Goal: Information Seeking & Learning: Learn about a topic

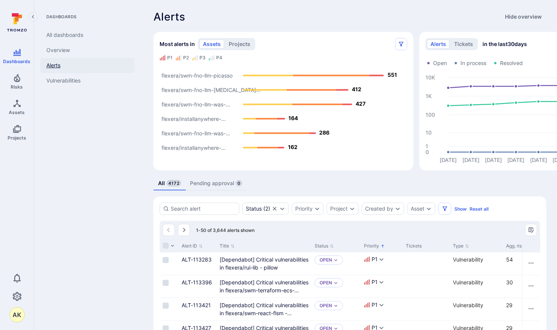
click at [57, 66] on link "Alerts" at bounding box center [87, 65] width 94 height 15
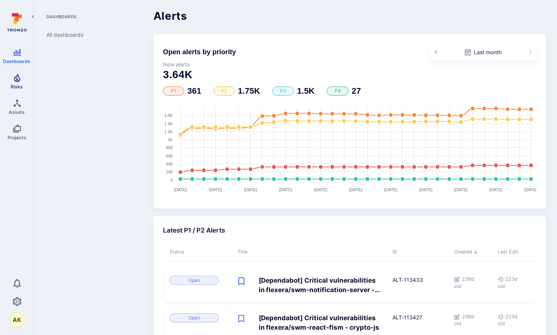
click at [14, 87] on span "Risks" at bounding box center [17, 87] width 12 height 6
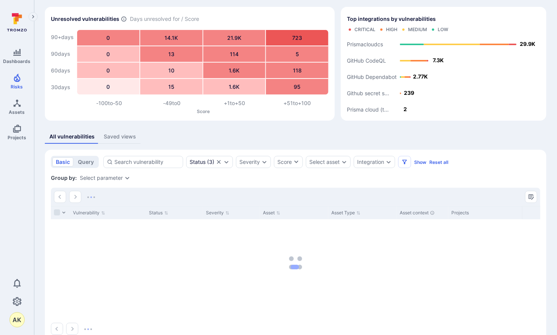
scroll to position [38, 0]
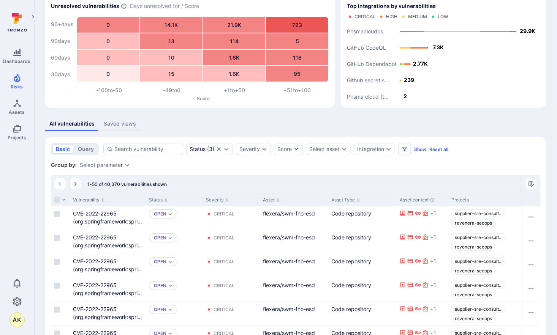
click at [113, 123] on div "Saved views" at bounding box center [120, 124] width 32 height 8
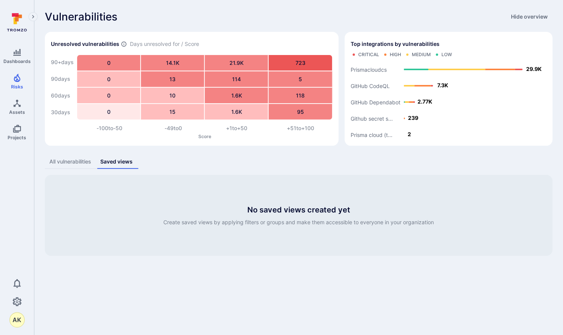
click at [69, 160] on div "All vulnerabilities" at bounding box center [70, 162] width 42 height 8
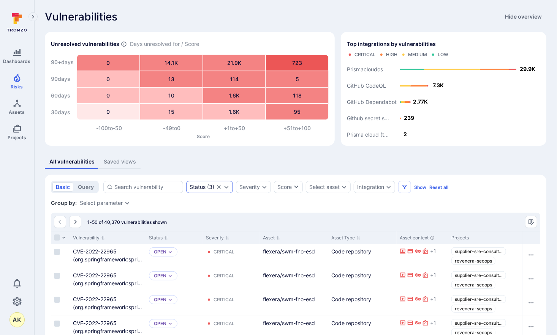
click at [213, 187] on div "Status ( 3 )" at bounding box center [201, 187] width 25 height 6
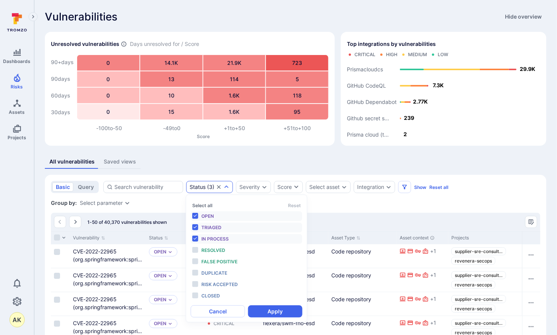
scroll to position [6, 0]
click at [195, 227] on li "Triaged" at bounding box center [247, 228] width 112 height 10
click at [195, 240] on li "In process" at bounding box center [247, 239] width 112 height 10
click at [256, 182] on div "Severity" at bounding box center [253, 187] width 35 height 12
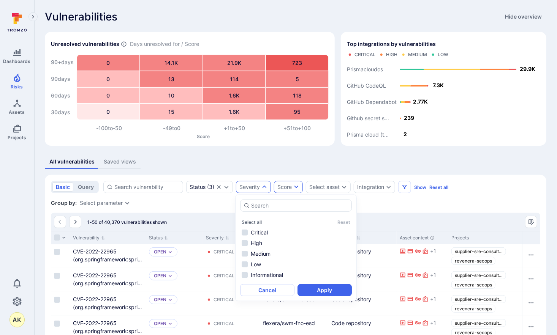
click at [295, 184] on icon "button" at bounding box center [296, 187] width 6 height 6
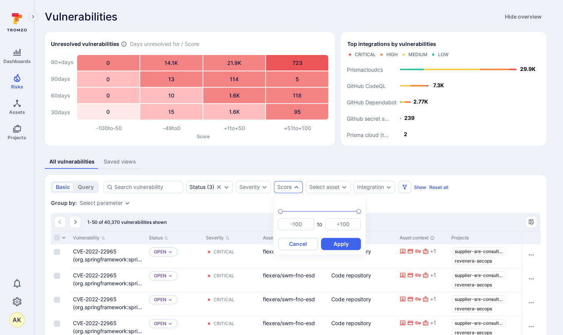
click at [338, 189] on div at bounding box center [281, 167] width 563 height 335
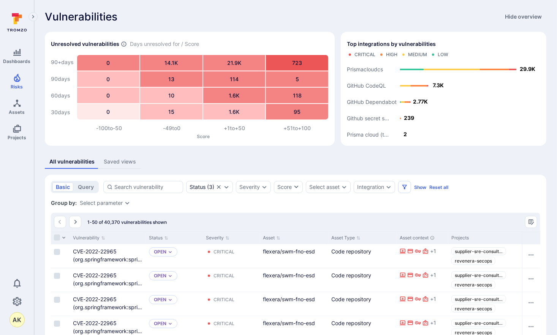
click at [338, 189] on div "Select asset" at bounding box center [324, 187] width 30 height 6
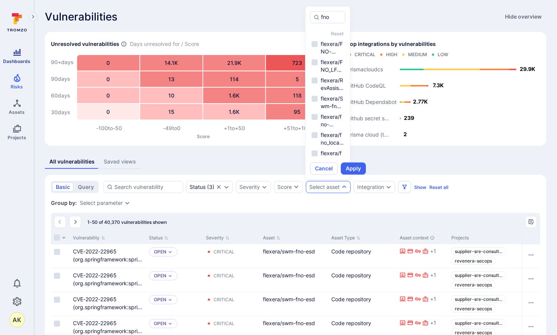
type input "fno"
click at [20, 29] on icon at bounding box center [17, 30] width 20 height 3
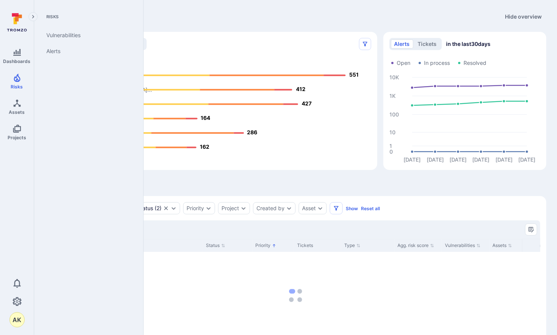
click at [32, 17] on icon "Expand navigation menu" at bounding box center [32, 17] width 5 height 6
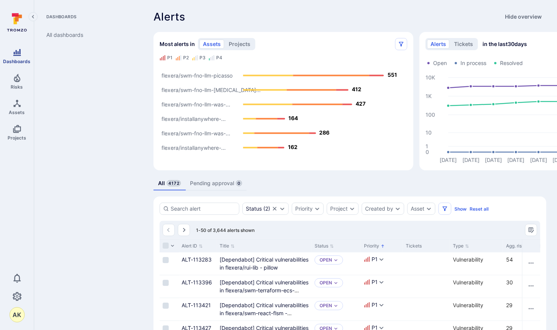
click at [17, 53] on icon "Dashboards" at bounding box center [17, 52] width 8 height 7
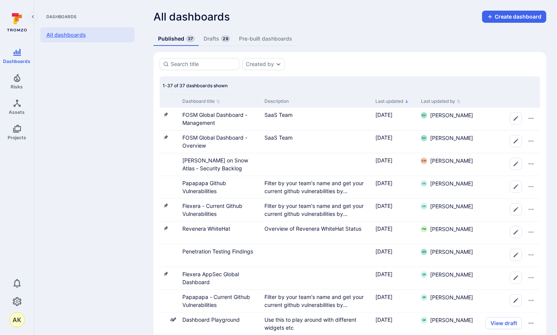
click at [57, 37] on link "All dashboards" at bounding box center [87, 34] width 94 height 15
click at [17, 32] on icon at bounding box center [17, 22] width 34 height 27
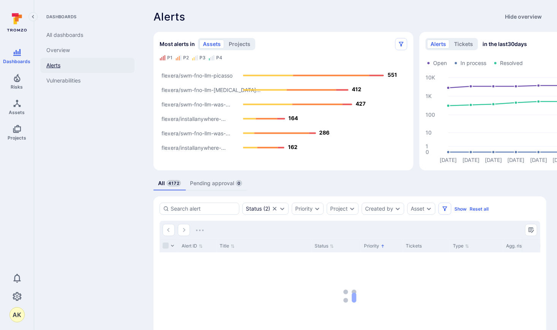
click at [50, 61] on link "Alerts" at bounding box center [87, 65] width 94 height 15
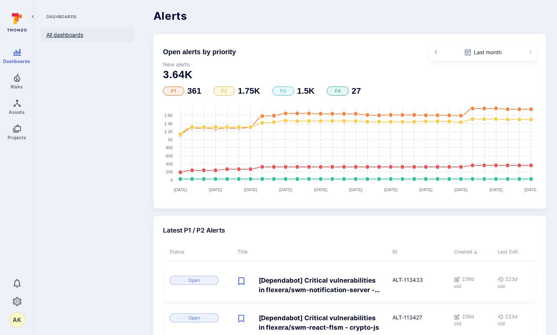
click at [60, 37] on link "All dashboards" at bounding box center [87, 34] width 94 height 15
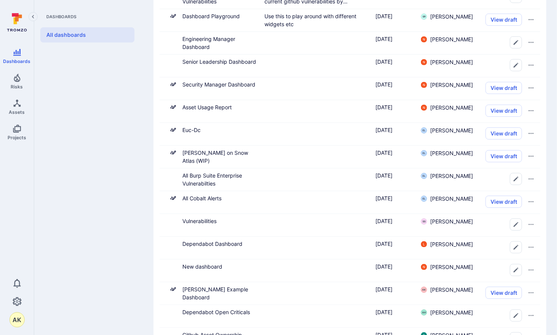
scroll to position [61, 0]
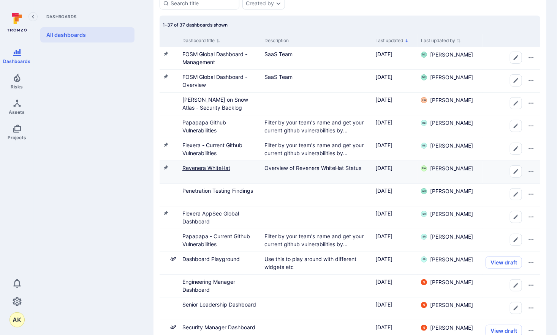
click at [215, 169] on link "Revenera WhiteHat" at bounding box center [206, 168] width 48 height 6
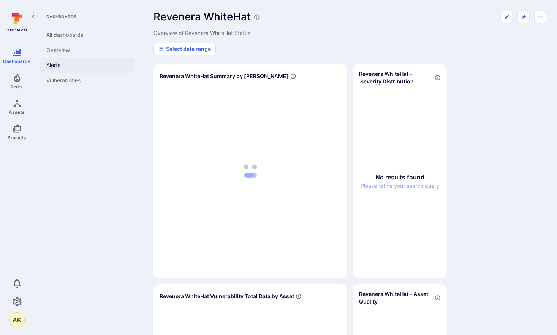
click at [56, 65] on link "Alerts" at bounding box center [87, 65] width 94 height 15
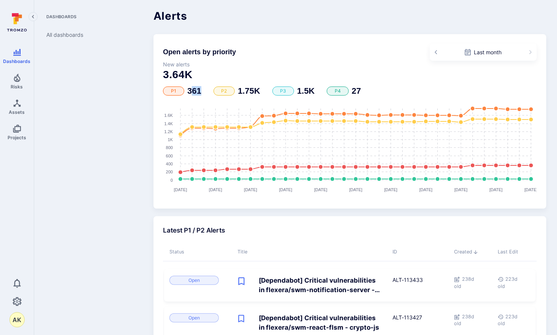
drag, startPoint x: 194, startPoint y: 92, endPoint x: 221, endPoint y: 90, distance: 27.0
click at [221, 90] on div "P1 361 P2 1.75K P3 1.5K P4 27" at bounding box center [350, 91] width 374 height 9
drag, startPoint x: 221, startPoint y: 90, endPoint x: 255, endPoint y: 99, distance: 36.1
click at [255, 99] on div "Open alerts by priority Last month New alerts 3.64K P1 361 P2 1.75K P3 1.5K P4 …" at bounding box center [349, 121] width 393 height 175
click at [58, 32] on link "All dashboards" at bounding box center [87, 34] width 94 height 15
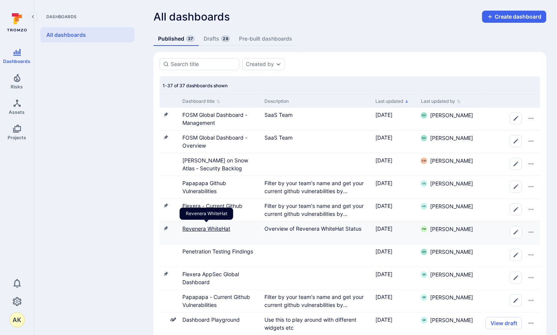
click at [205, 227] on link "Revenera WhiteHat" at bounding box center [206, 228] width 48 height 6
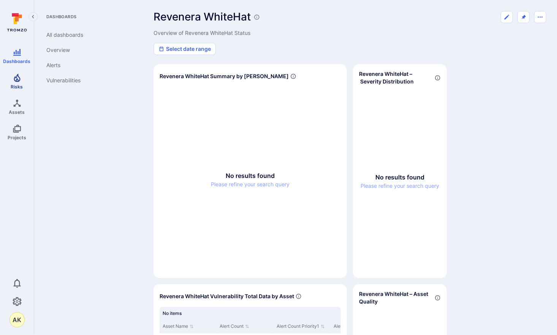
click at [23, 79] on link "Risks" at bounding box center [17, 81] width 34 height 22
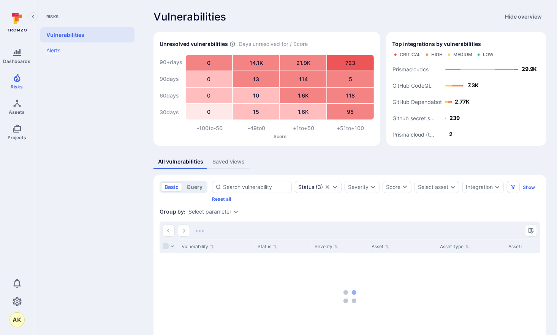
click at [64, 51] on link "Alerts" at bounding box center [87, 51] width 94 height 16
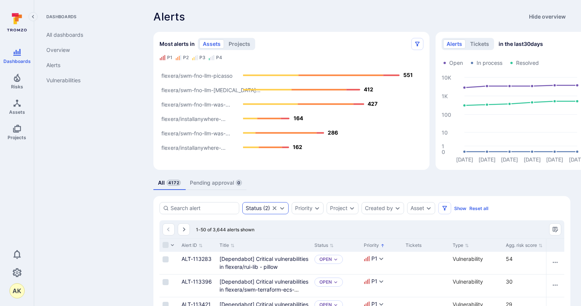
click at [282, 210] on icon "Expand dropdown" at bounding box center [282, 208] width 6 height 6
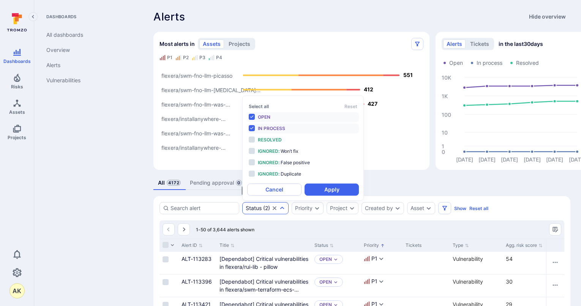
scroll to position [6, 0]
click at [282, 210] on icon "Expand dropdown" at bounding box center [282, 208] width 6 height 6
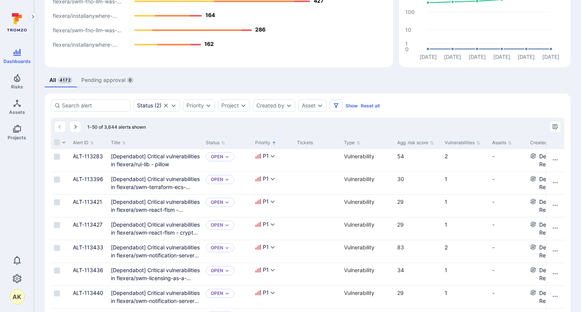
scroll to position [114, 0]
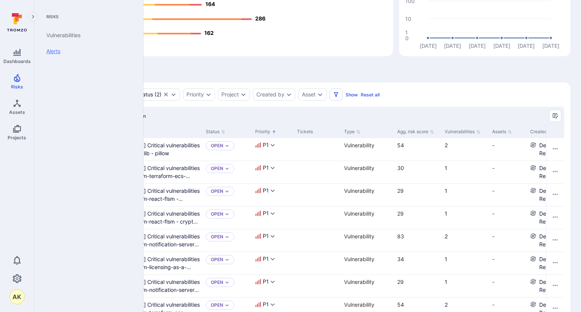
click at [55, 49] on link "Alerts" at bounding box center [87, 51] width 94 height 16
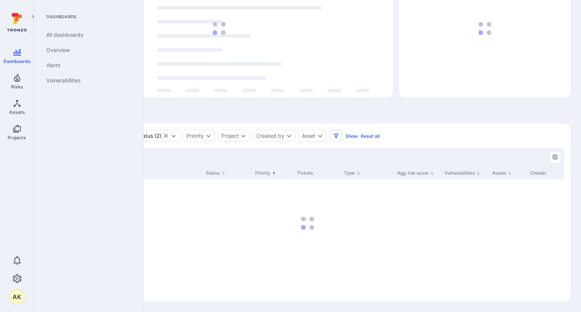
scroll to position [73, 0]
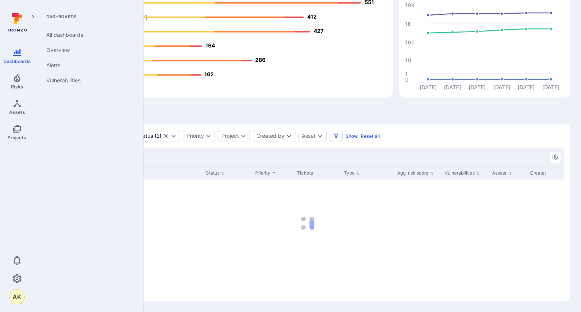
click at [382, 115] on div "All 4172 Pending approval 0" at bounding box center [307, 111] width 525 height 14
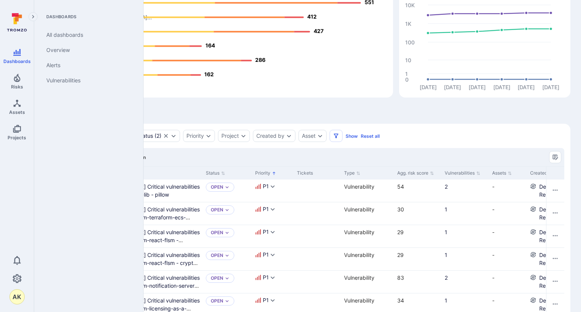
scroll to position [114, 0]
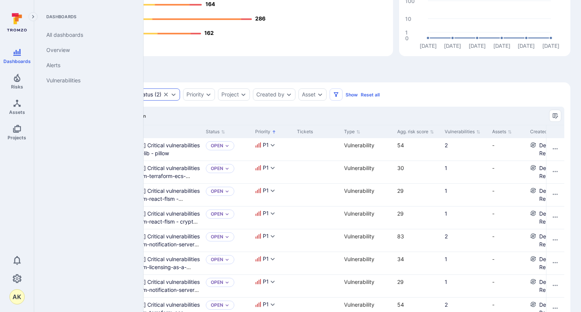
click at [170, 95] on div "Status ( 2 )" at bounding box center [157, 94] width 46 height 12
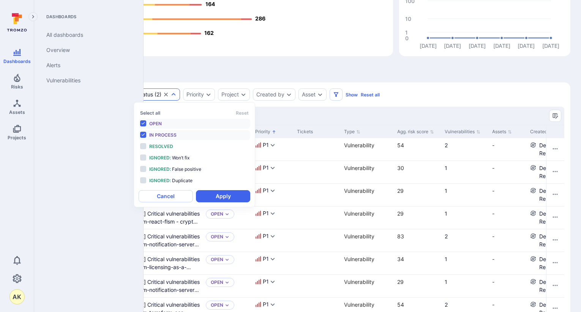
scroll to position [6, 0]
click at [140, 135] on li "In process" at bounding box center [195, 135] width 112 height 10
click at [227, 194] on button "Apply" at bounding box center [223, 196] width 54 height 12
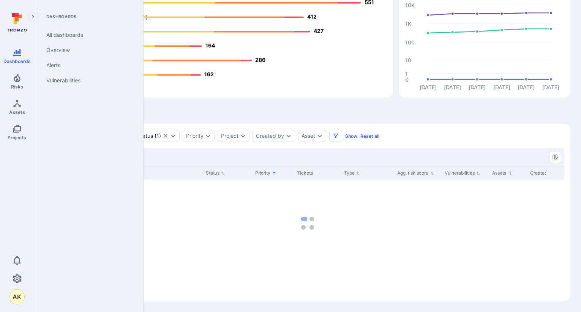
scroll to position [73, 0]
click at [317, 140] on div "Asset" at bounding box center [312, 136] width 28 height 12
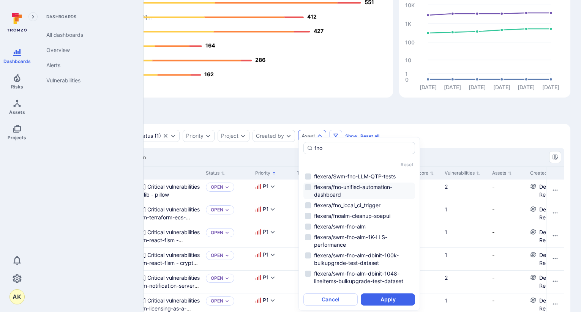
scroll to position [0, 0]
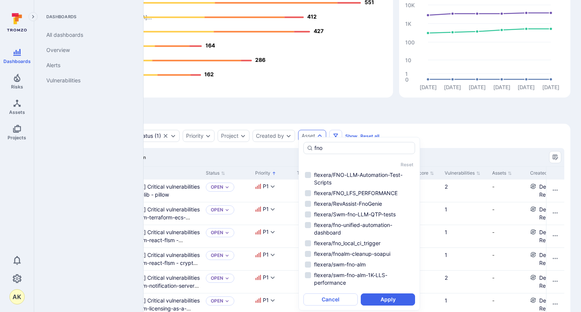
type input "fno"
click at [311, 131] on div "Asset" at bounding box center [312, 136] width 28 height 12
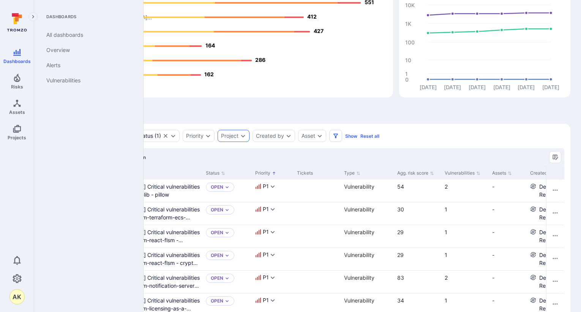
click at [226, 137] on div "Project" at bounding box center [229, 136] width 17 height 6
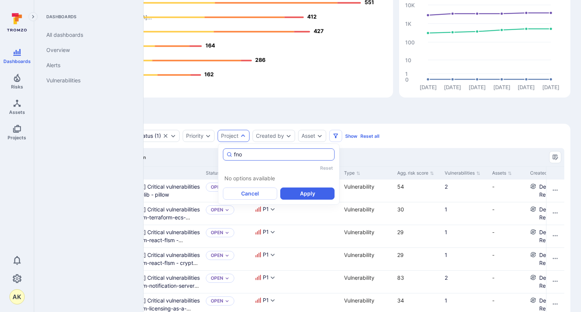
click at [267, 153] on input "fno" at bounding box center [282, 155] width 97 height 8
type input "f"
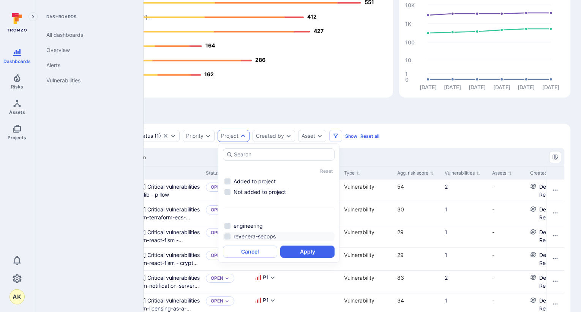
click at [229, 232] on li "revenera-secops" at bounding box center [279, 236] width 112 height 9
click at [294, 246] on button "Apply" at bounding box center [307, 252] width 54 height 12
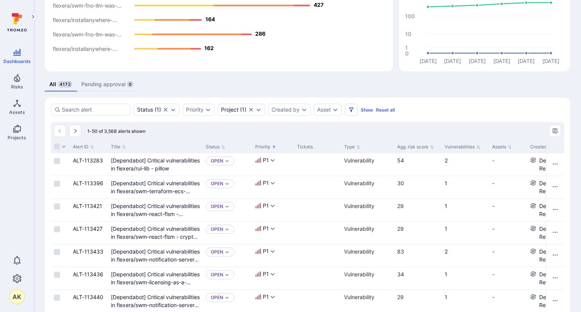
scroll to position [110, 0]
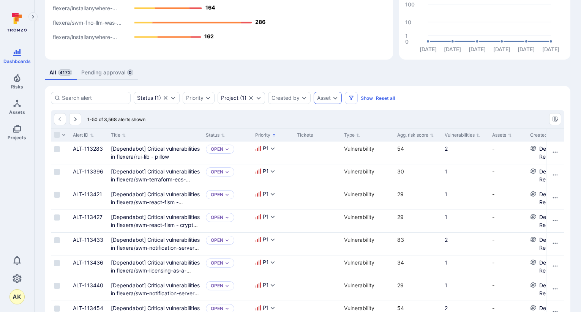
click at [335, 99] on icon "Expand dropdown" at bounding box center [335, 98] width 6 height 6
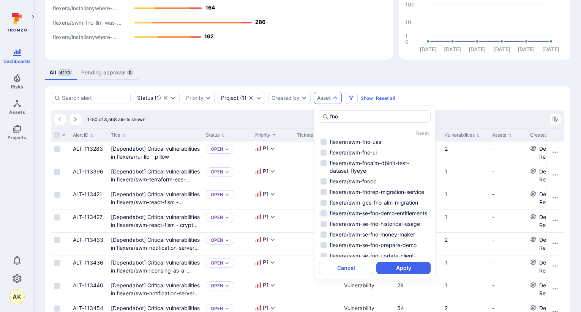
scroll to position [723, 0]
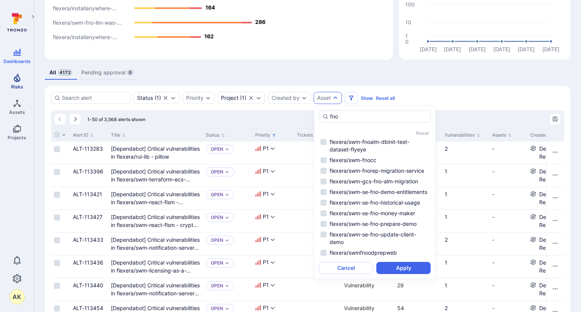
click at [13, 76] on icon "Risks" at bounding box center [17, 77] width 9 height 9
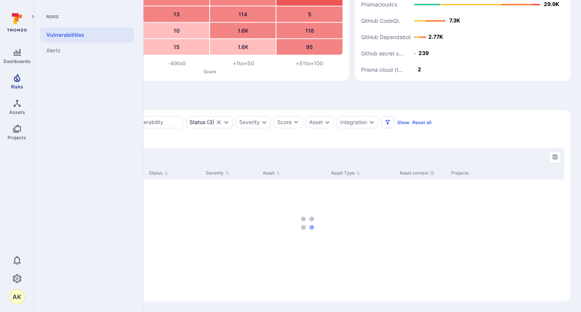
click at [22, 82] on link "Risks" at bounding box center [17, 81] width 34 height 22
click at [55, 55] on link "Alerts" at bounding box center [87, 51] width 94 height 16
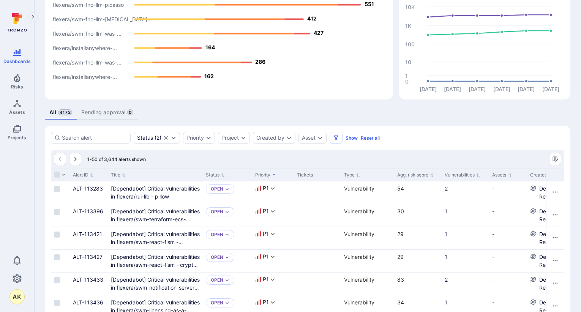
scroll to position [179, 0]
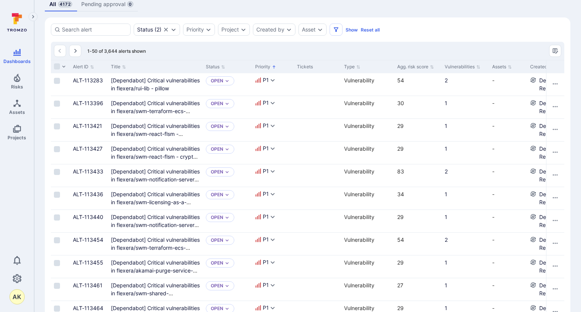
click at [57, 71] on div at bounding box center [60, 66] width 19 height 13
click at [57, 68] on input "Select all rows" at bounding box center [57, 66] width 6 height 6
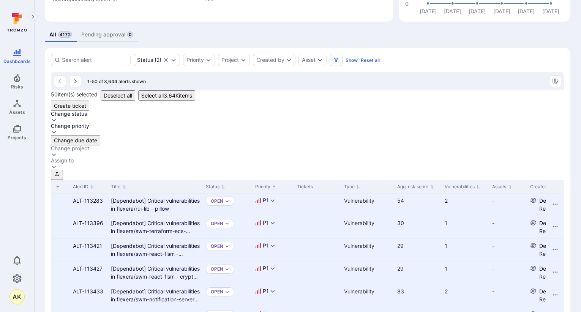
scroll to position [103, 0]
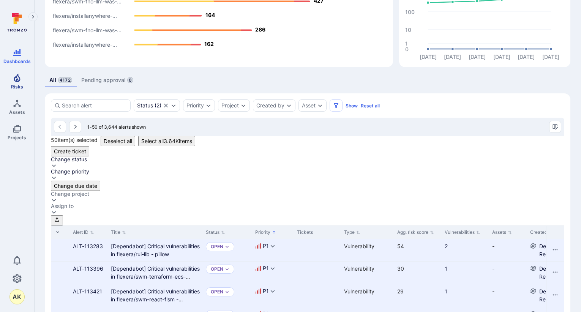
click at [17, 84] on span "Risks" at bounding box center [17, 87] width 12 height 6
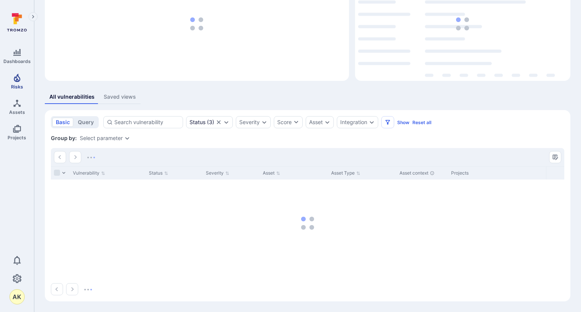
scroll to position [65, 0]
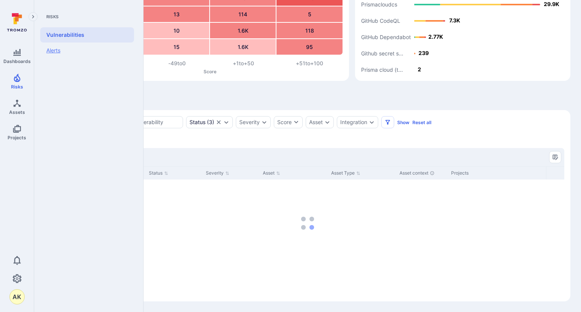
click at [54, 51] on link "Alerts" at bounding box center [87, 51] width 94 height 16
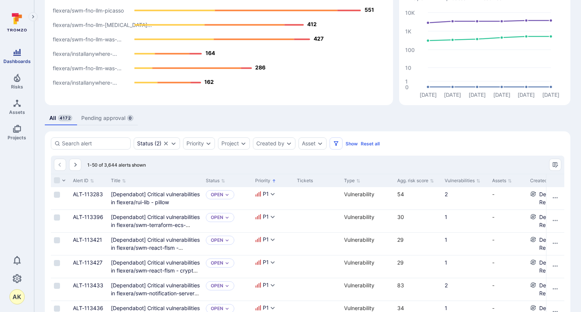
click at [14, 54] on icon "Dashboards" at bounding box center [17, 52] width 8 height 7
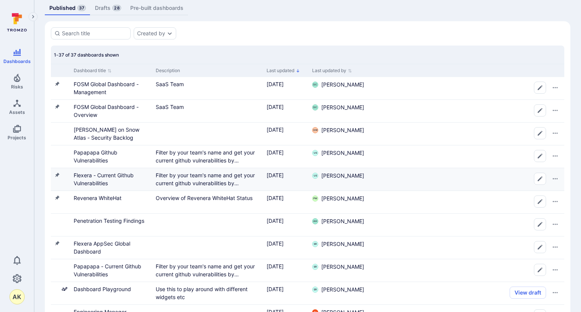
scroll to position [76, 0]
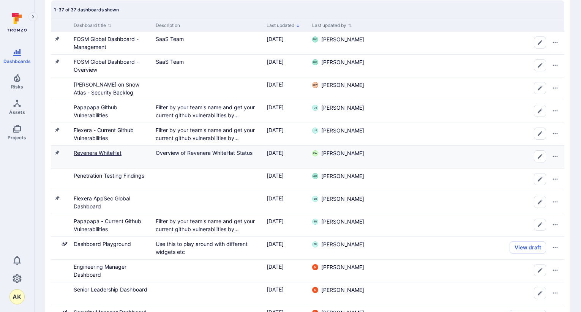
click at [105, 151] on link "Revenera WhiteHat" at bounding box center [98, 153] width 48 height 6
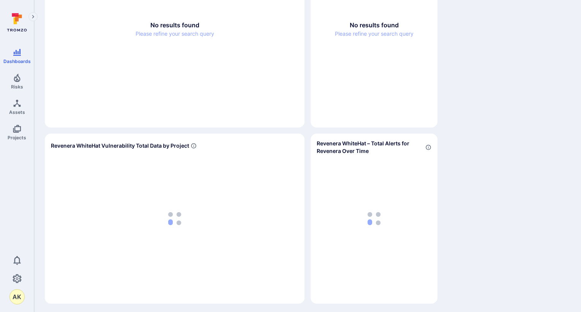
scroll to position [593, 0]
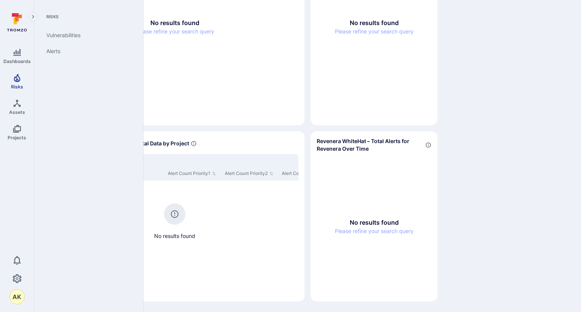
click at [22, 77] on link "Risks" at bounding box center [17, 81] width 34 height 22
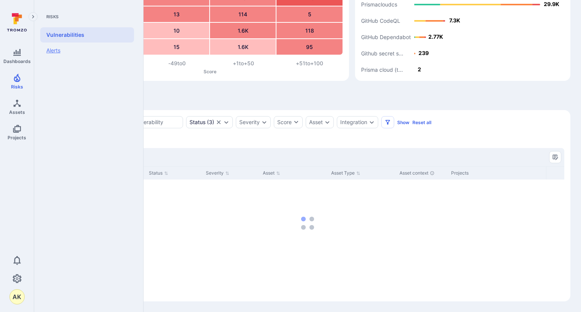
click at [58, 46] on link "Alerts" at bounding box center [87, 51] width 94 height 16
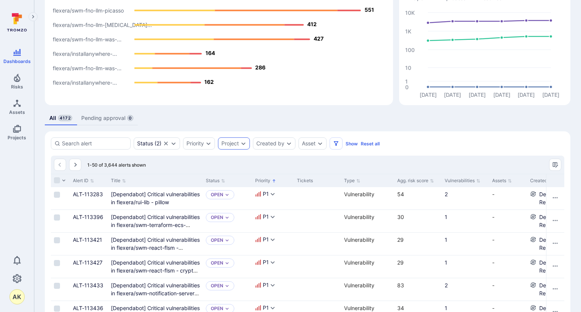
click at [232, 149] on div "Project" at bounding box center [234, 143] width 32 height 12
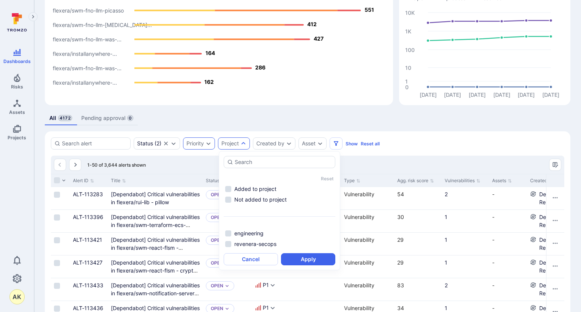
click at [203, 142] on div "Priority" at bounding box center [194, 143] width 17 height 6
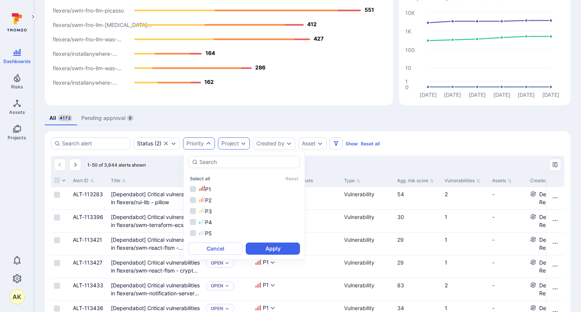
click at [235, 139] on div "Project" at bounding box center [234, 143] width 32 height 12
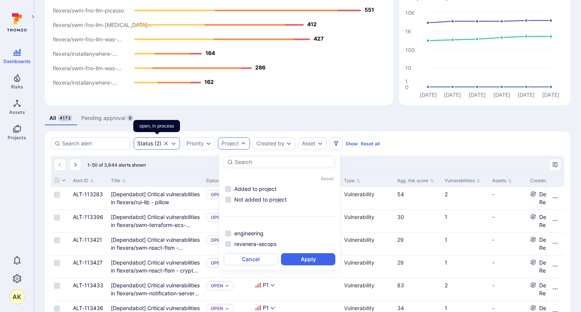
click at [160, 147] on div "Status ( 2 )" at bounding box center [157, 143] width 46 height 12
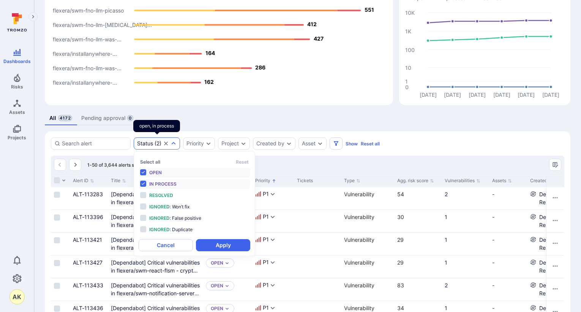
scroll to position [6, 0]
click at [148, 186] on li "In process" at bounding box center [195, 184] width 112 height 10
click at [227, 244] on button "Apply" at bounding box center [223, 245] width 54 height 12
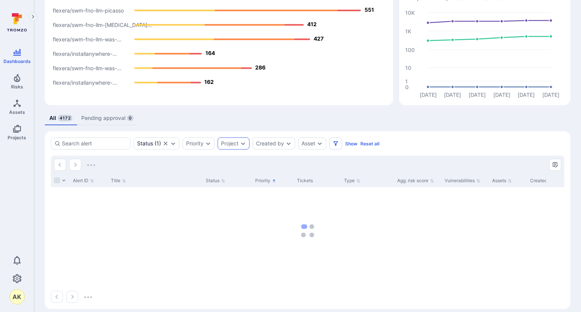
click at [235, 143] on div "Project" at bounding box center [229, 143] width 17 height 6
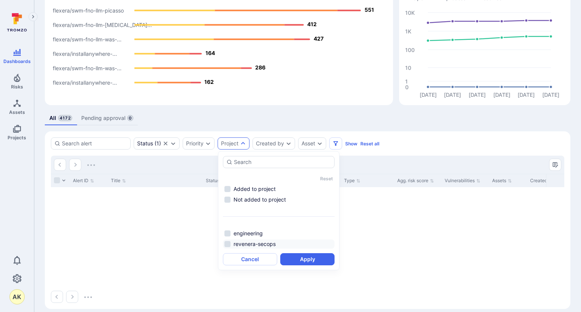
click at [249, 240] on li "revenera-secops" at bounding box center [279, 244] width 112 height 9
click at [314, 253] on button "Apply" at bounding box center [307, 259] width 54 height 12
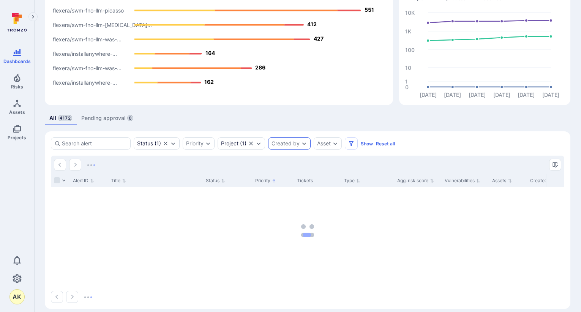
click at [300, 144] on div "Created by" at bounding box center [289, 143] width 43 height 12
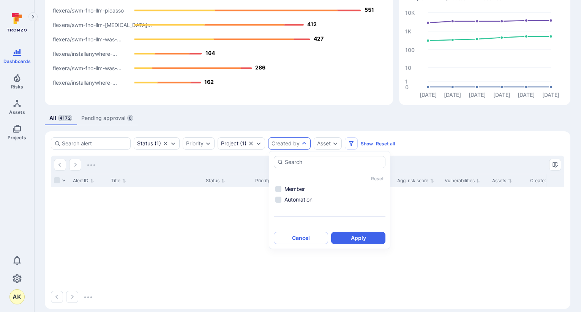
click at [300, 144] on div "Created by" at bounding box center [289, 143] width 43 height 12
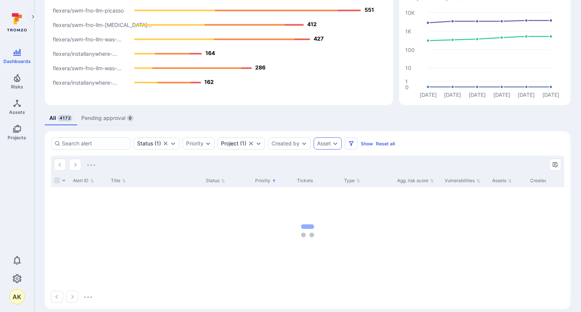
click at [336, 145] on icon "Expand dropdown" at bounding box center [335, 143] width 6 height 6
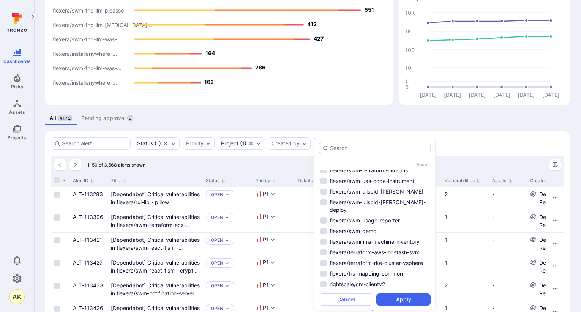
scroll to position [1760, 0]
click at [452, 143] on div "Status ( 1 ) Priority Project ( 1 ) Created by Asset Show Reset all" at bounding box center [307, 143] width 513 height 12
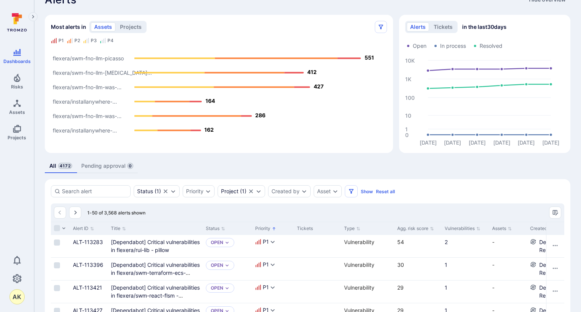
scroll to position [0, 0]
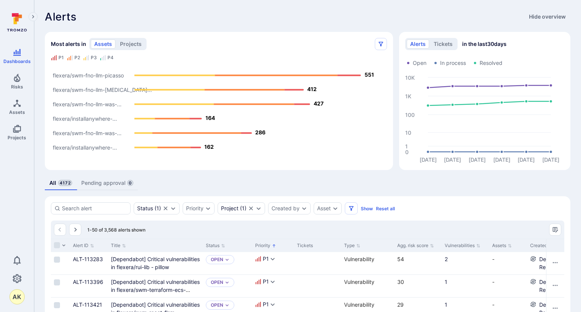
click at [132, 49] on div "assets projects" at bounding box center [117, 44] width 57 height 12
click at [133, 46] on button "projects" at bounding box center [131, 43] width 28 height 9
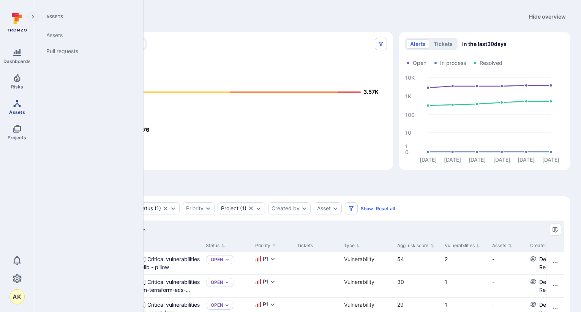
click at [13, 106] on icon "Assets" at bounding box center [17, 103] width 9 height 9
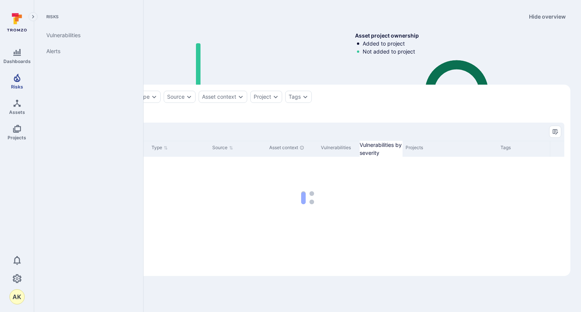
click at [20, 79] on icon "Risks" at bounding box center [17, 78] width 6 height 8
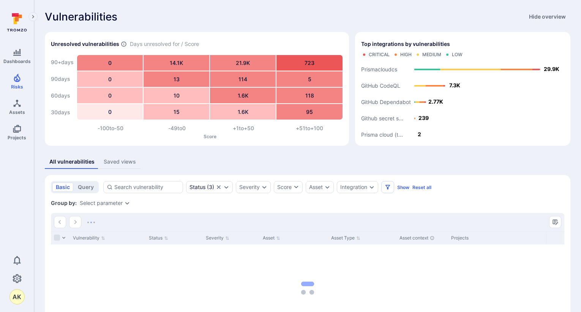
click at [117, 159] on div "Saved views" at bounding box center [120, 162] width 32 height 8
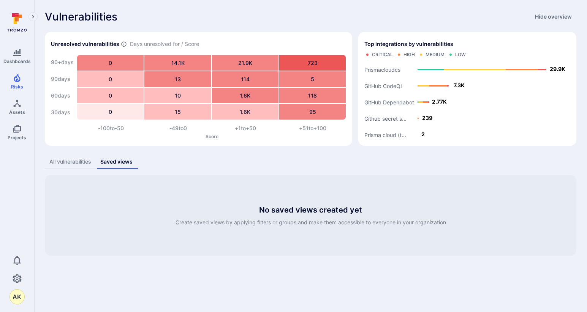
click at [60, 156] on button "All vulnerabilities" at bounding box center [70, 162] width 51 height 14
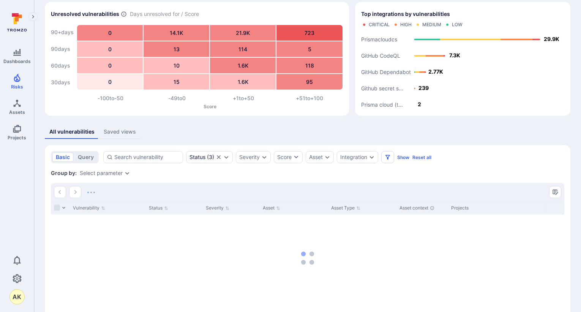
scroll to position [65, 0]
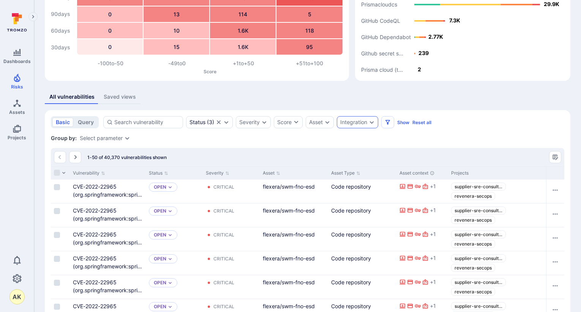
click at [358, 127] on div "Integration" at bounding box center [357, 122] width 41 height 12
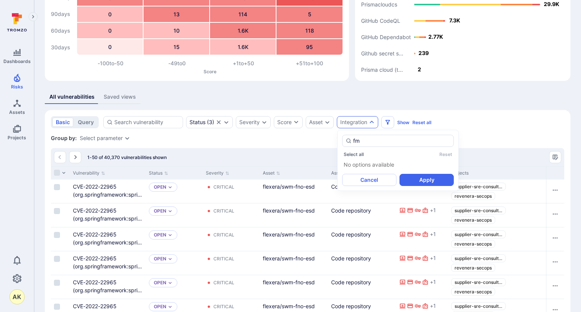
type input "f"
type input "m"
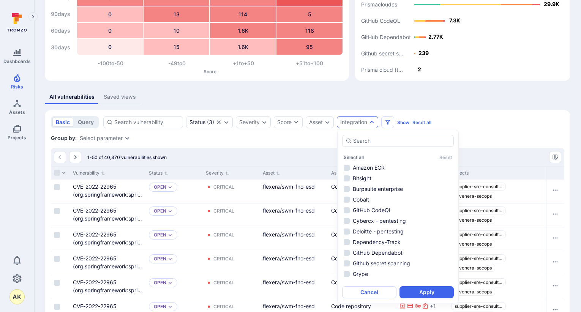
type input "m"
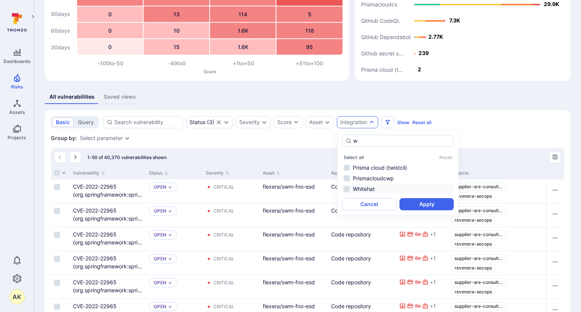
click at [371, 190] on li "Whitehat" at bounding box center [398, 188] width 112 height 9
type input "w"
click at [428, 202] on button "Apply" at bounding box center [426, 204] width 54 height 12
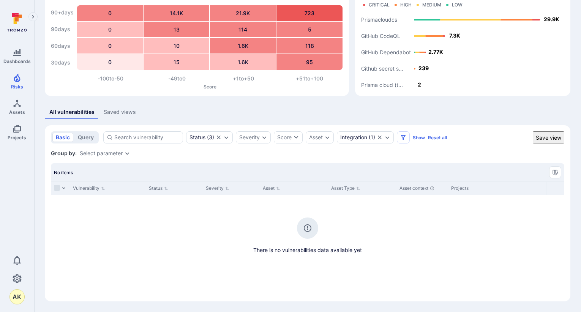
scroll to position [50, 0]
click at [324, 140] on div "Asset" at bounding box center [320, 137] width 28 height 12
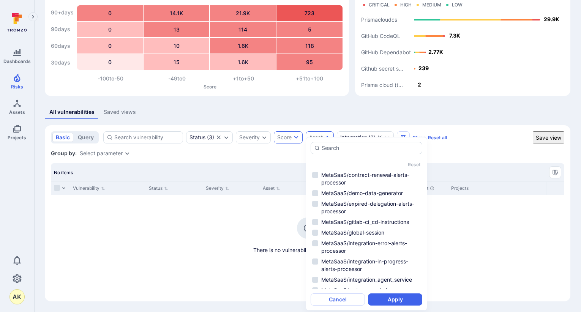
click at [287, 139] on div "Score" at bounding box center [284, 138] width 14 height 8
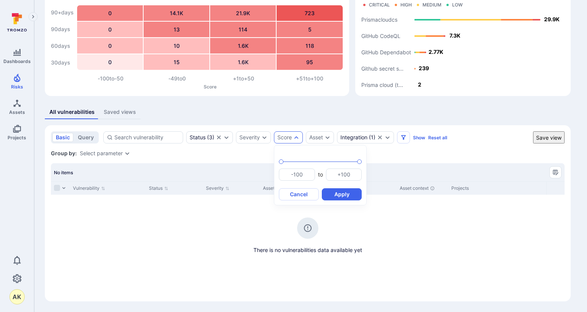
click at [263, 140] on div at bounding box center [293, 156] width 587 height 312
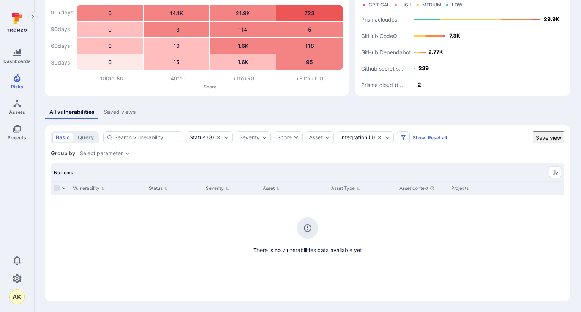
click at [263, 140] on icon "Expand dropdown" at bounding box center [264, 137] width 6 height 6
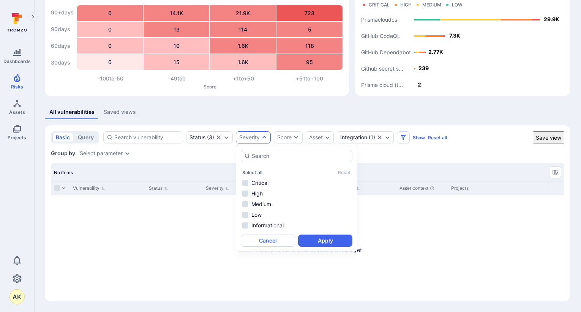
click at [253, 134] on div "Severity" at bounding box center [253, 137] width 35 height 12
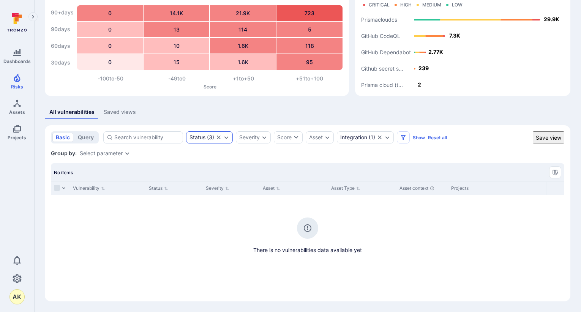
click at [214, 138] on div "Status ( 3 )" at bounding box center [209, 137] width 47 height 12
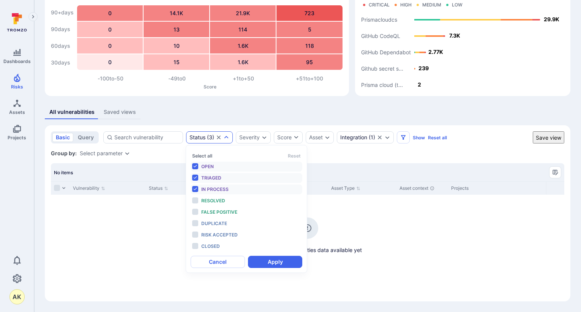
scroll to position [6, 0]
click at [199, 187] on li "In process" at bounding box center [247, 189] width 112 height 10
click at [197, 178] on li "Triaged" at bounding box center [247, 178] width 112 height 10
click at [276, 258] on button "Apply" at bounding box center [275, 262] width 54 height 12
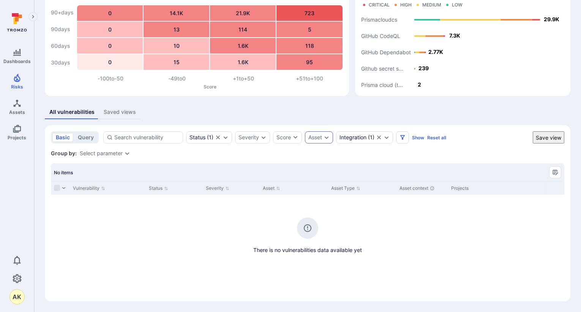
click at [322, 139] on div "Asset" at bounding box center [315, 137] width 14 height 6
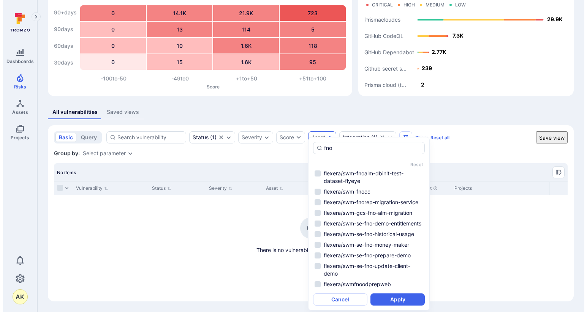
scroll to position [723, 0]
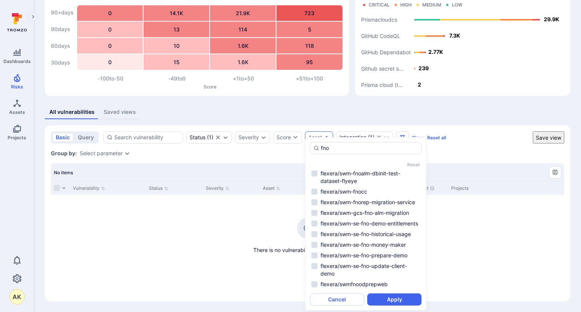
type input "fno"
click at [457, 148] on section "basic query Status ( 1 ) Severity Score Asset Integration ( 1 ) Show Reset all …" at bounding box center [307, 213] width 525 height 176
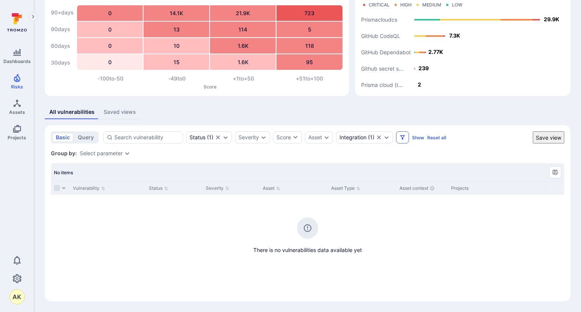
click at [401, 137] on icon "Filters" at bounding box center [402, 137] width 6 height 6
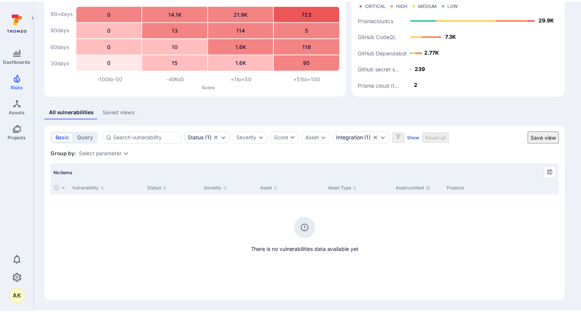
scroll to position [114, 0]
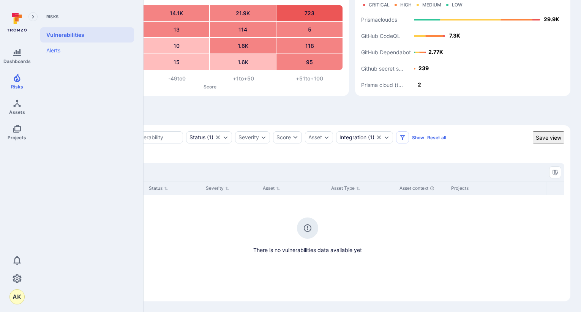
click at [57, 51] on link "Alerts" at bounding box center [87, 51] width 94 height 16
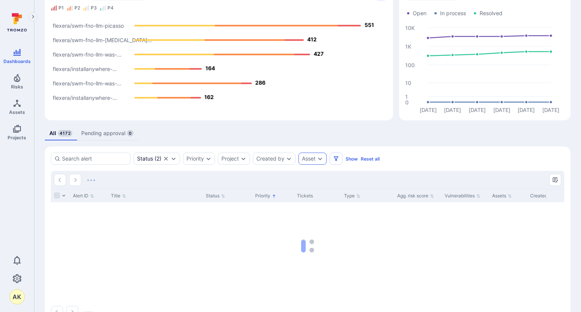
click at [316, 164] on div "Asset" at bounding box center [312, 159] width 28 height 12
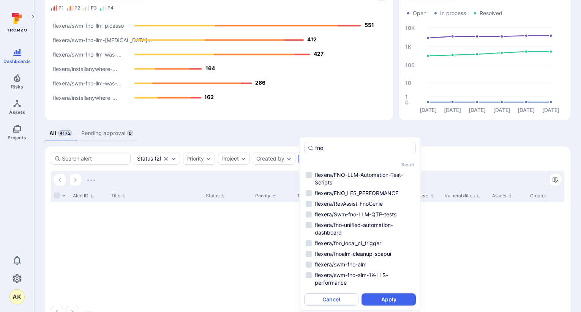
type input "fno"
click at [255, 129] on div "All 4172 Pending approval 0" at bounding box center [307, 133] width 525 height 14
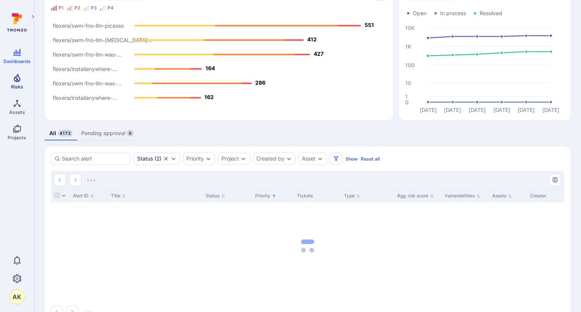
click at [17, 78] on icon "Risks" at bounding box center [17, 77] width 9 height 9
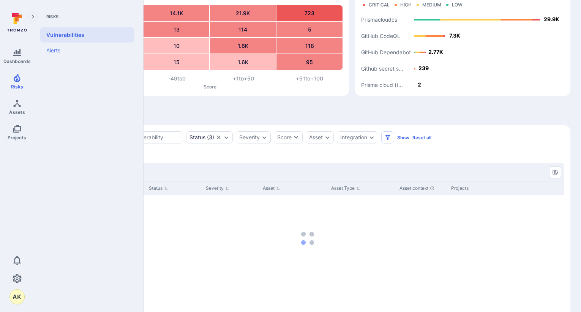
click at [70, 52] on link "Alerts" at bounding box center [87, 51] width 94 height 16
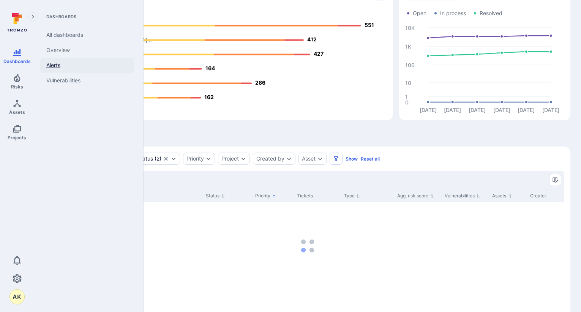
click at [65, 64] on link "Alerts" at bounding box center [87, 65] width 94 height 15
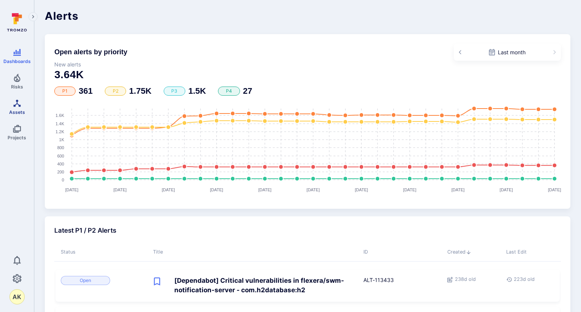
click at [21, 99] on icon "Assets" at bounding box center [17, 103] width 9 height 9
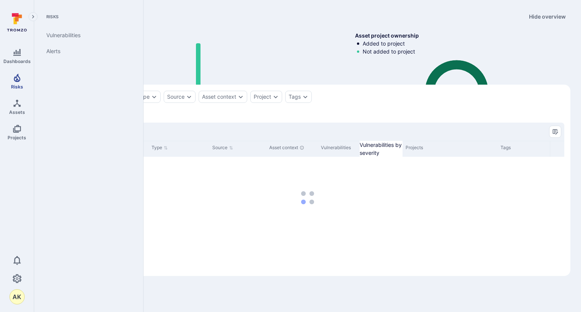
click at [20, 86] on span "Risks" at bounding box center [17, 87] width 12 height 6
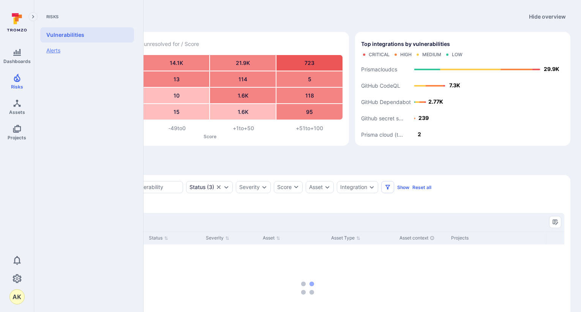
click at [60, 49] on link "Alerts" at bounding box center [87, 51] width 94 height 16
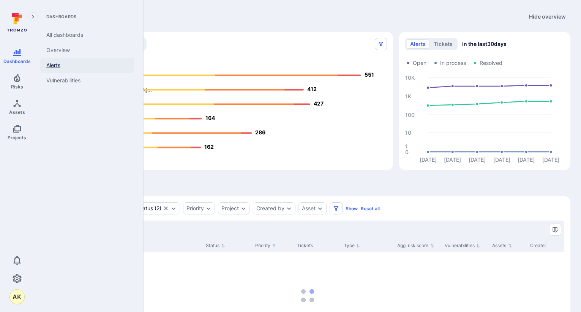
click at [54, 68] on link "Alerts" at bounding box center [87, 65] width 94 height 15
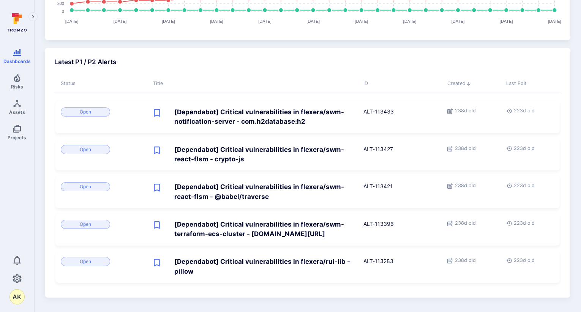
scroll to position [172, 0]
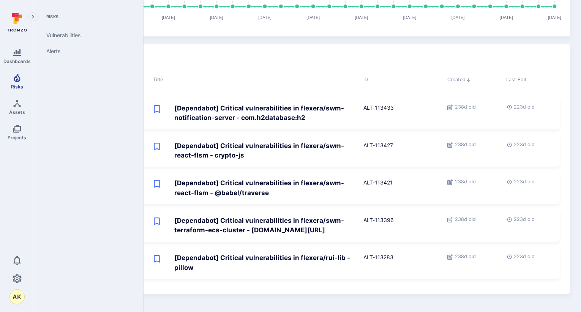
click at [20, 87] on span "Risks" at bounding box center [17, 87] width 12 height 6
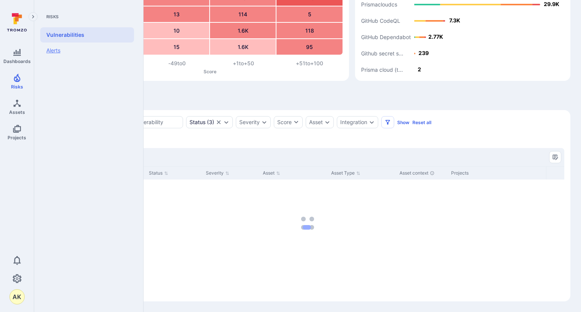
click at [63, 52] on link "Alerts" at bounding box center [87, 51] width 94 height 16
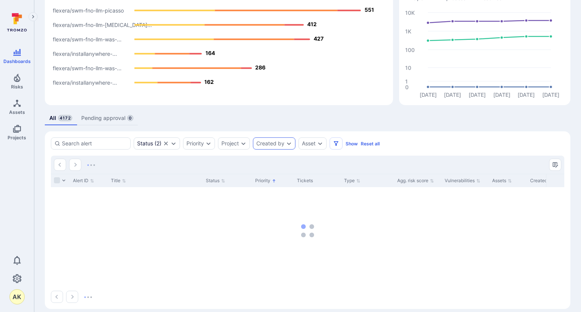
click at [280, 148] on div "Created by" at bounding box center [274, 143] width 43 height 12
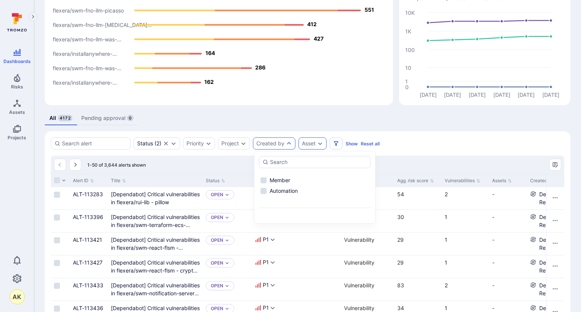
click at [317, 147] on div "Asset" at bounding box center [312, 143] width 28 height 12
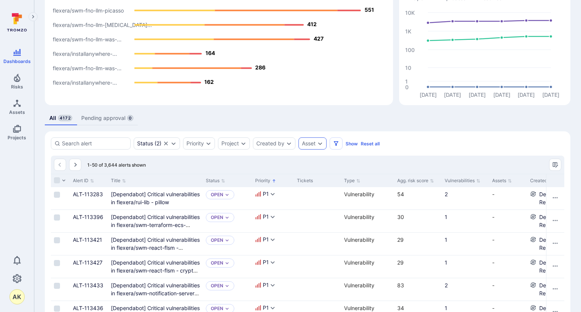
click at [313, 146] on div "Asset" at bounding box center [309, 143] width 14 height 6
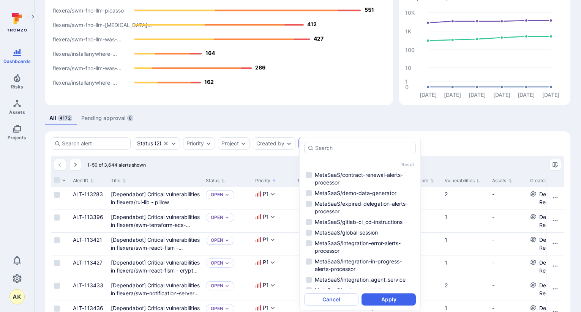
click at [467, 148] on div "Status ( 2 ) Priority Project Created by Asset Show Reset all" at bounding box center [307, 143] width 513 height 12
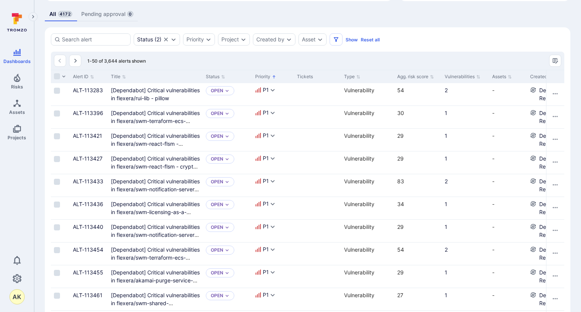
scroll to position [65, 0]
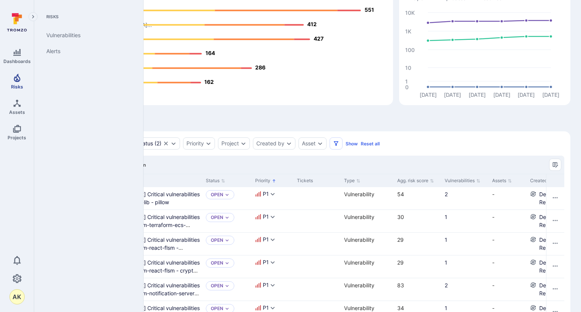
click at [19, 75] on icon "Risks" at bounding box center [17, 77] width 9 height 9
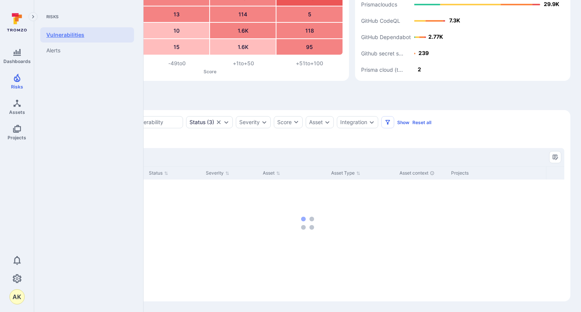
click at [69, 28] on link "Vulnerabilities" at bounding box center [87, 34] width 94 height 15
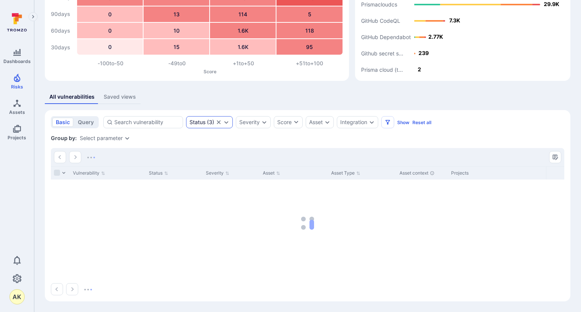
click at [216, 120] on icon "Clear selection" at bounding box center [219, 122] width 6 height 6
click at [208, 125] on div "Status" at bounding box center [201, 122] width 30 height 12
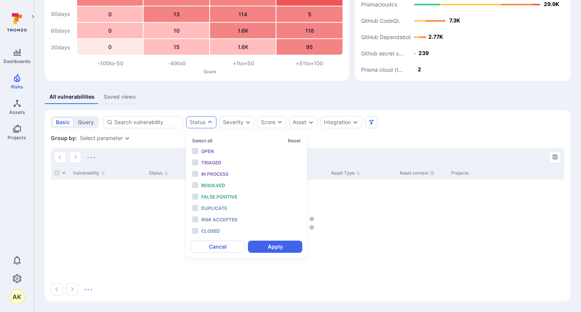
scroll to position [6, 0]
click at [206, 151] on span "Open" at bounding box center [207, 151] width 13 height 6
click at [339, 148] on section "basic query Status Severity Score Asset Integration Save view Group by: Select …" at bounding box center [307, 205] width 525 height 191
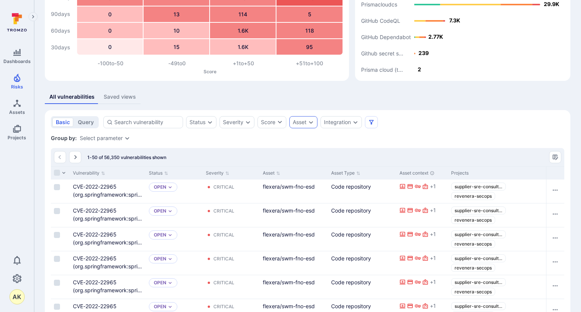
click at [300, 125] on div "Asset" at bounding box center [300, 122] width 14 height 6
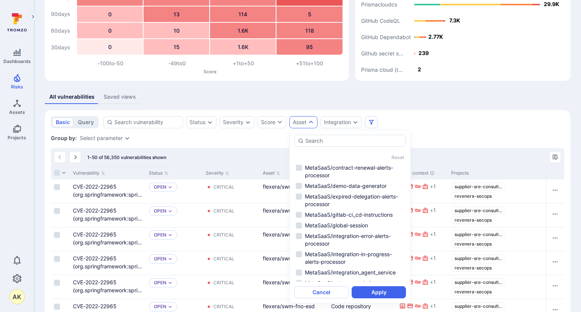
click at [492, 122] on div "basic query Status Severity Score Asset Integration" at bounding box center [307, 122] width 513 height 12
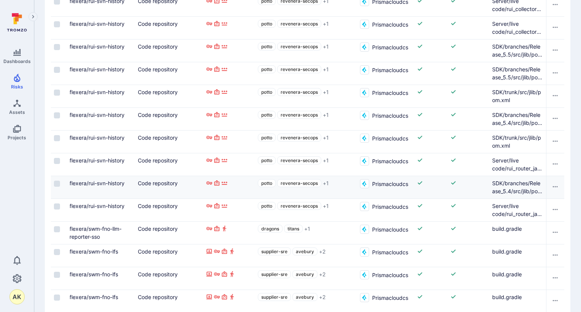
scroll to position [904, 0]
